Goal: Information Seeking & Learning: Learn about a topic

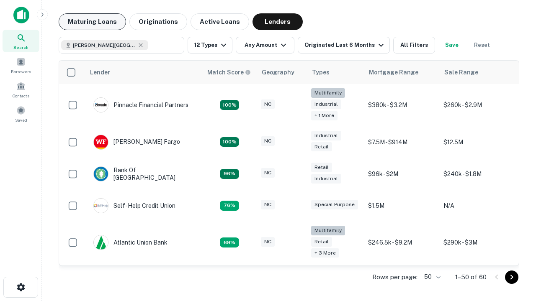
click at [92, 22] on button "Maturing Loans" at bounding box center [92, 21] width 67 height 17
